Goal: Information Seeking & Learning: Learn about a topic

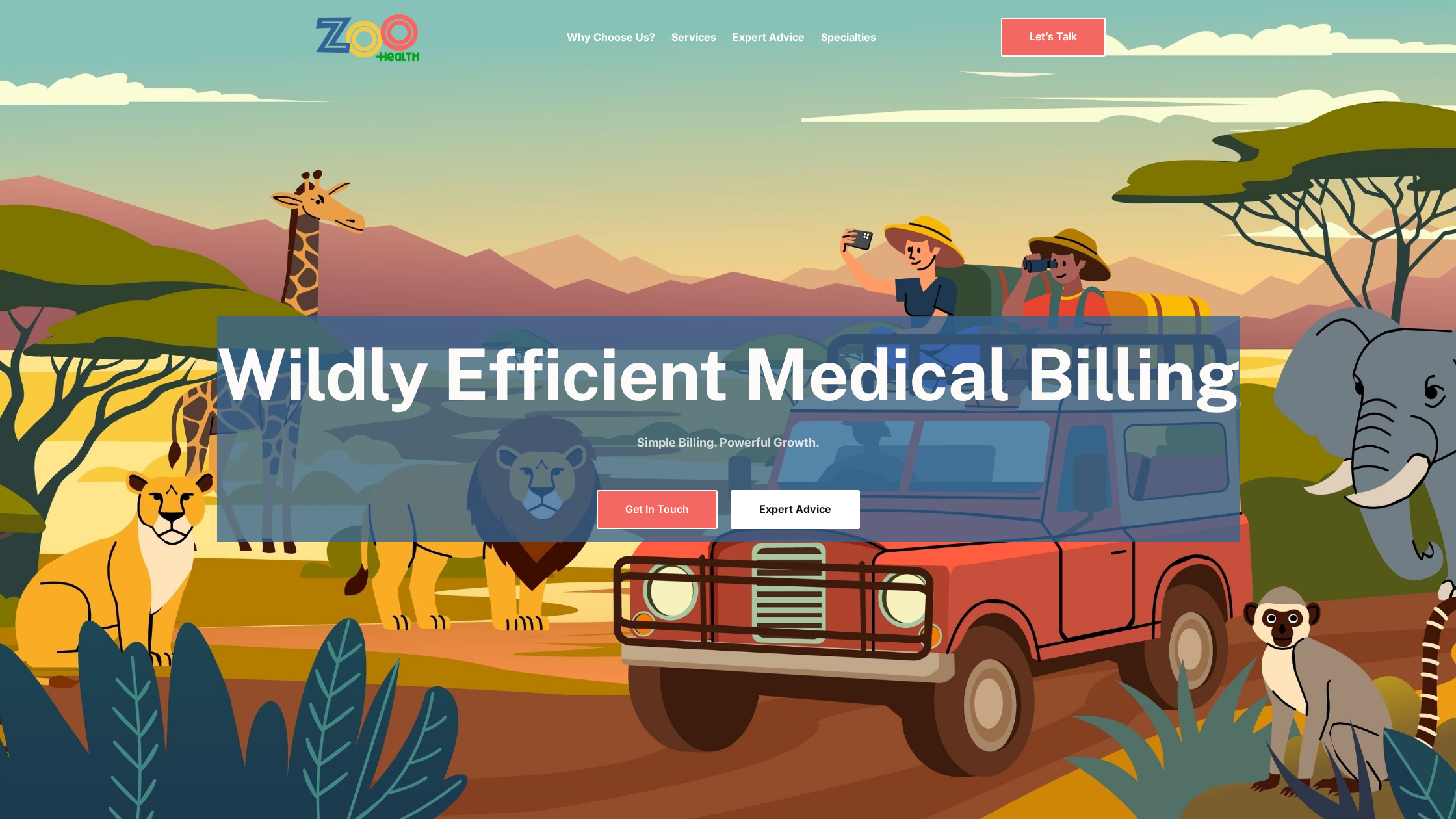
click at [797, 513] on link "Expert Advice" at bounding box center [795, 508] width 130 height 38
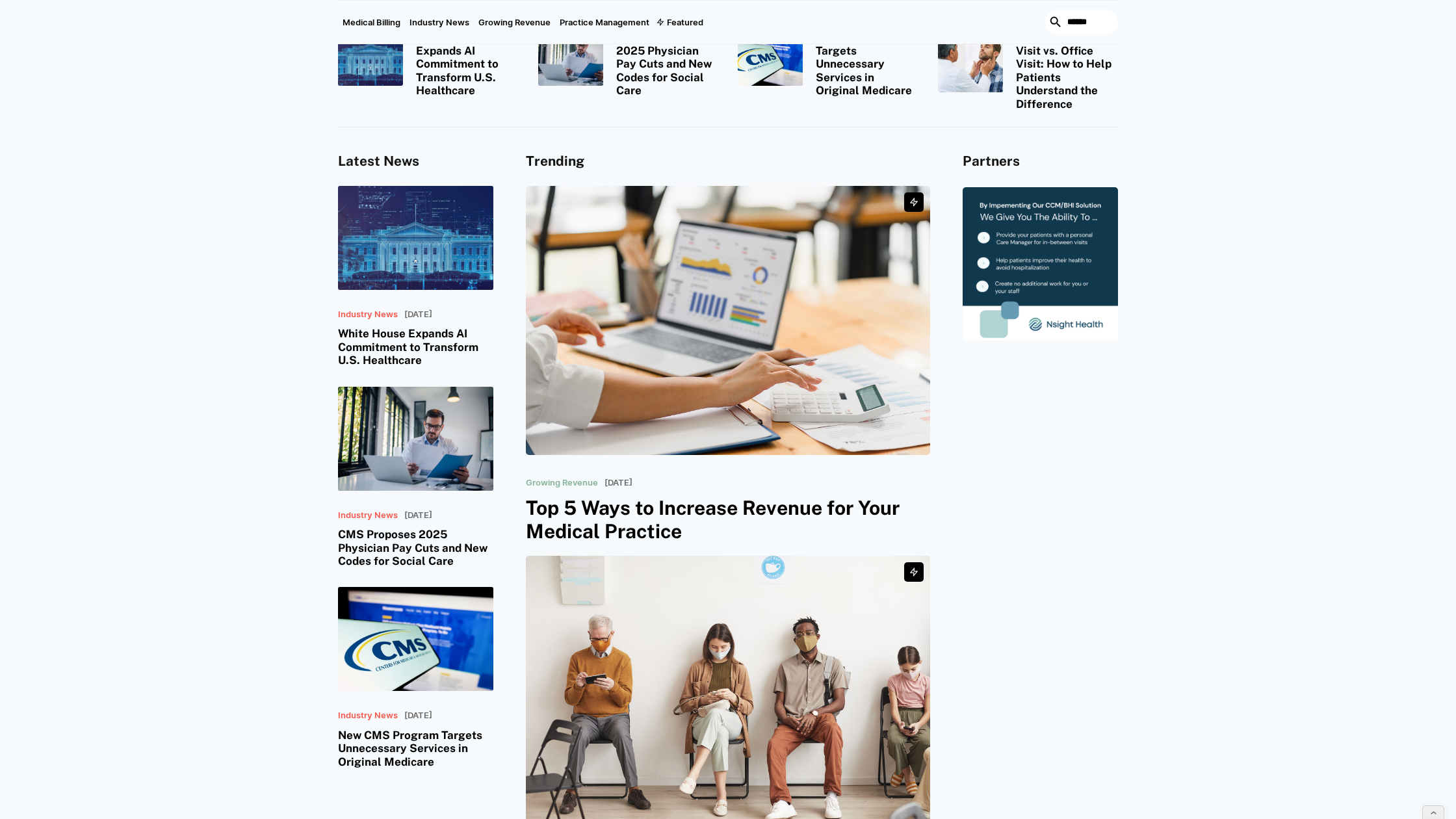
scroll to position [171, 0]
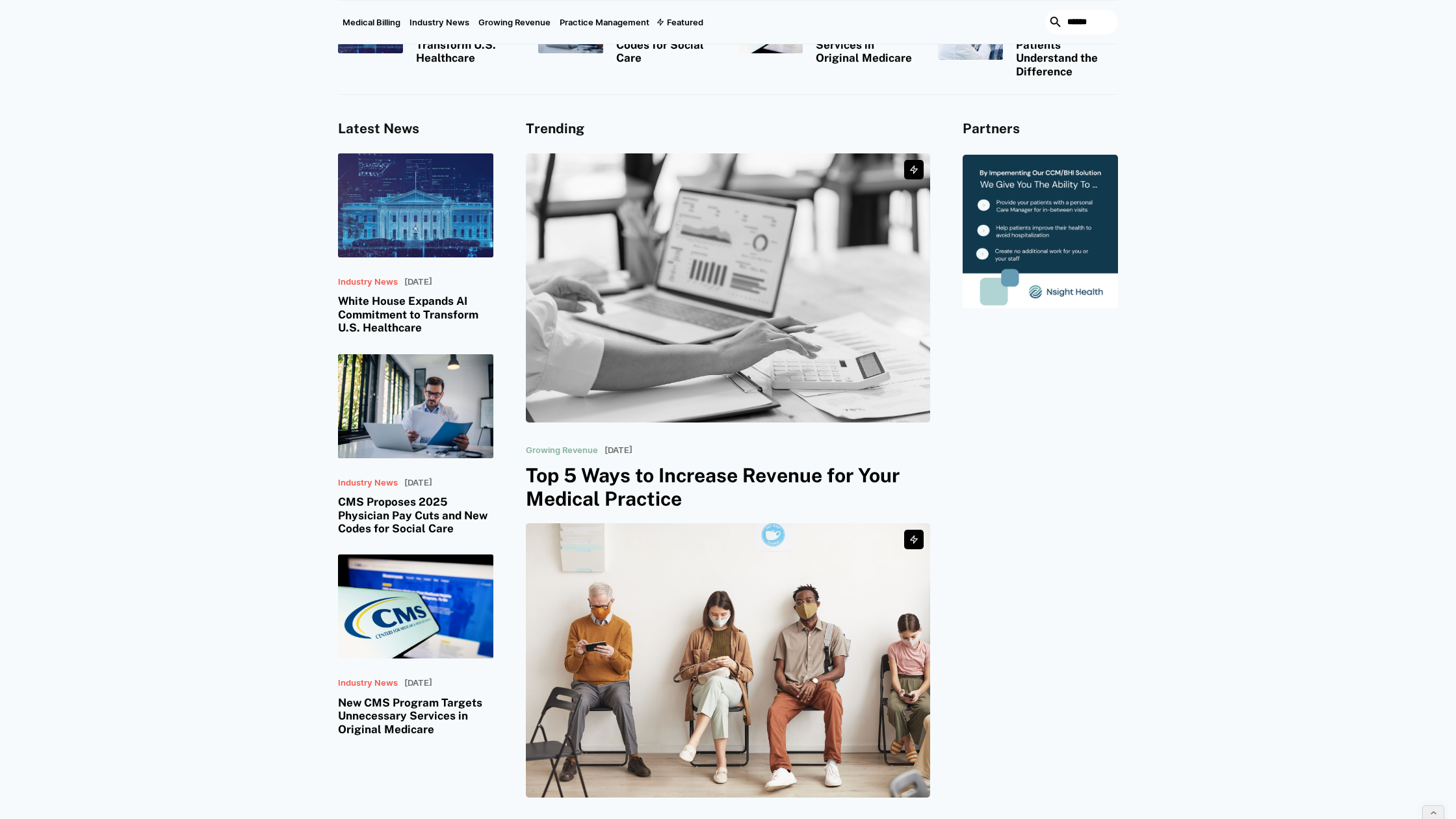
click at [728, 360] on img at bounding box center [728, 287] width 404 height 269
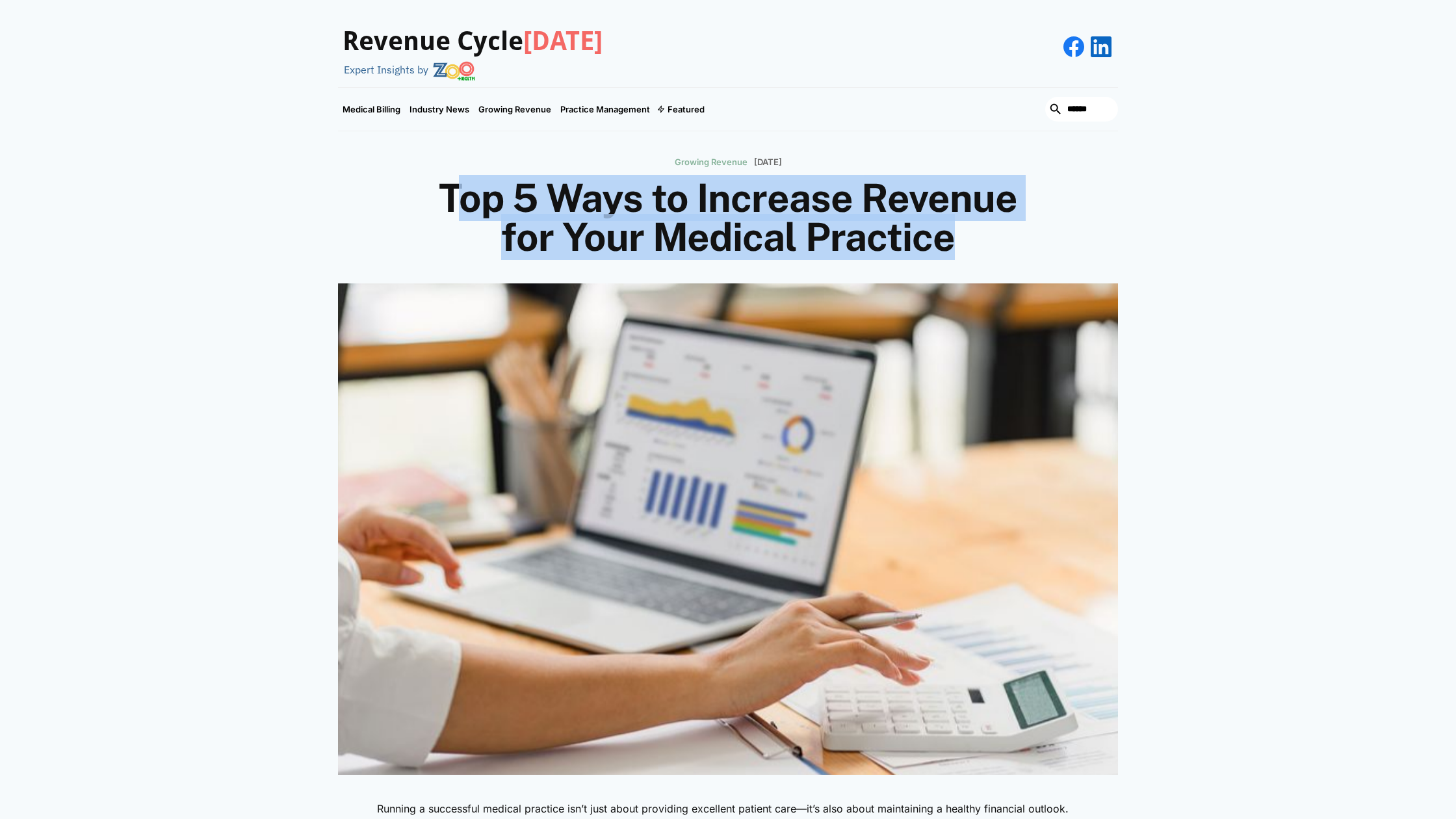
drag, startPoint x: 951, startPoint y: 241, endPoint x: 453, endPoint y: 199, distance: 499.8
click at [453, 199] on h1 "Top 5 Ways to Increase Revenue for Your Medical Practice" at bounding box center [728, 218] width 624 height 78
copy h1 "Top 5 Ways to Increase Revenue for Your Medical Practice"
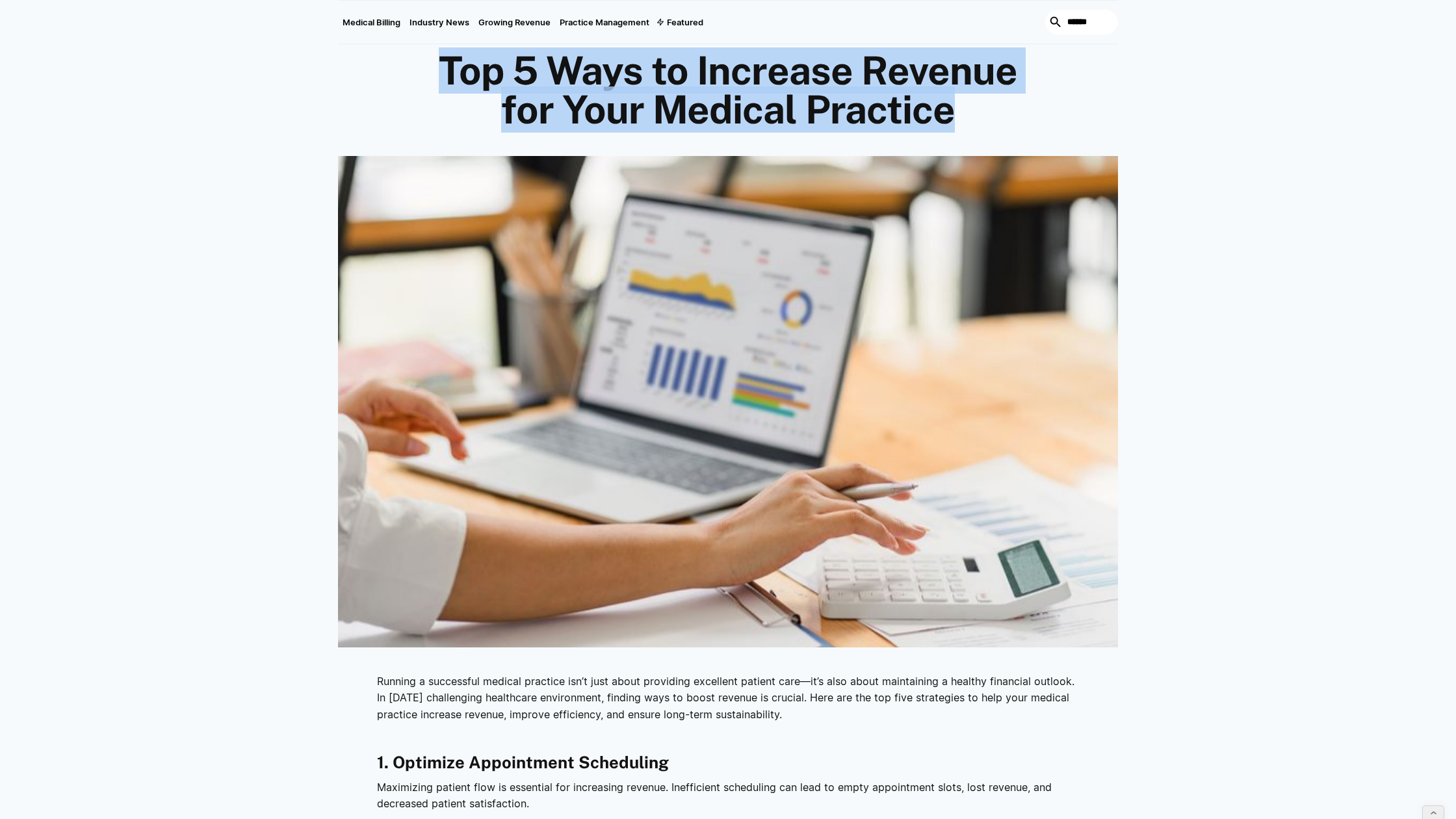
scroll to position [183, 0]
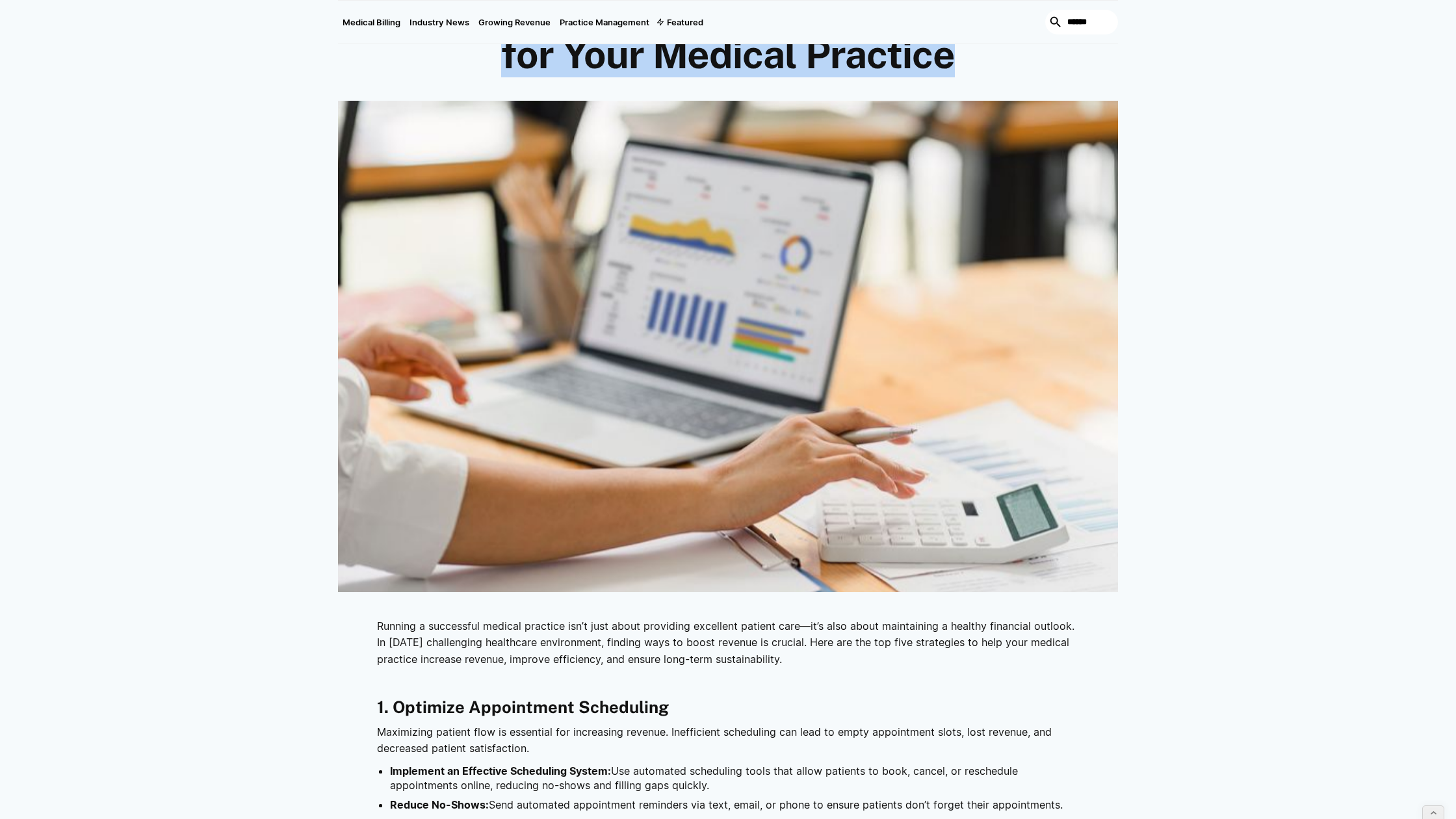
drag, startPoint x: 794, startPoint y: 659, endPoint x: 378, endPoint y: 629, distance: 417.1
click at [378, 629] on p "Running a successful medical practice isn’t just about providing excellent pati…" at bounding box center [728, 644] width 701 height 50
copy p "Running a successful medical practice isn’t just about providing excellent pati…"
